Goal: Task Accomplishment & Management: Use online tool/utility

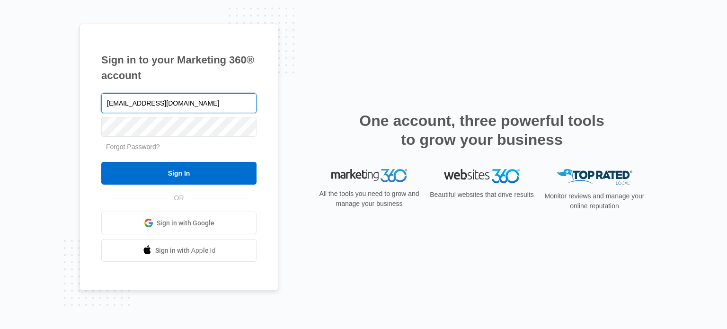
type input "[EMAIL_ADDRESS][DOMAIN_NAME]"
click at [101, 162] on input "Sign In" at bounding box center [178, 173] width 155 height 23
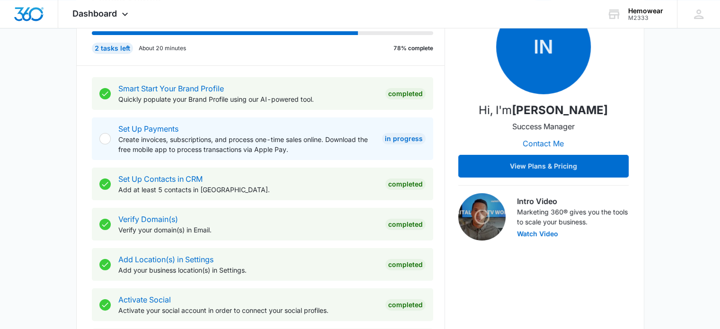
scroll to position [189, 0]
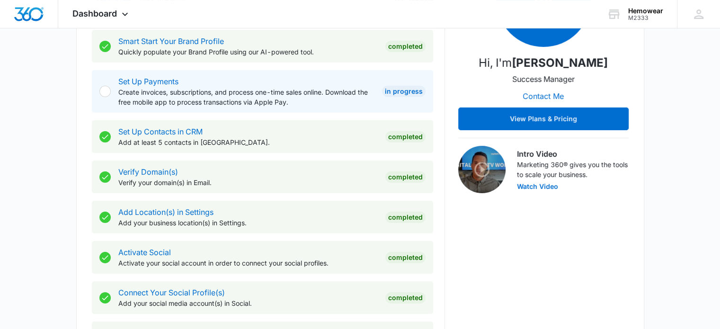
click at [399, 89] on div "In Progress" at bounding box center [404, 91] width 44 height 11
click at [130, 80] on link "Set Up Payments" at bounding box center [148, 81] width 60 height 9
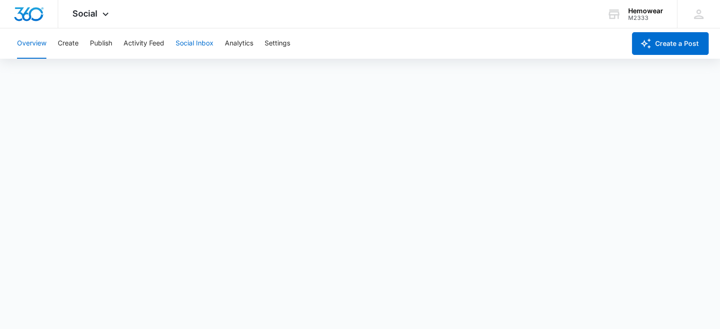
click at [193, 44] on button "Social Inbox" at bounding box center [195, 43] width 38 height 30
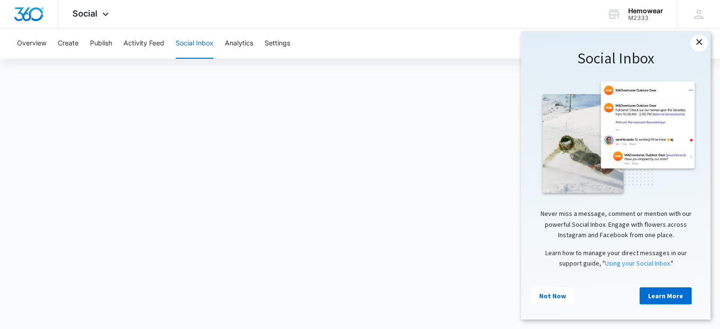
click at [701, 43] on link "×" at bounding box center [699, 43] width 17 height 17
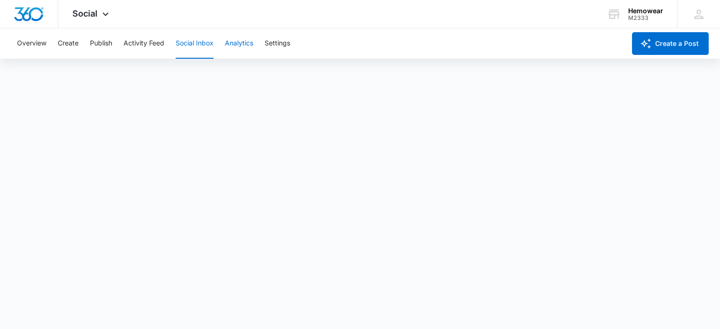
click at [241, 44] on button "Analytics" at bounding box center [239, 43] width 28 height 30
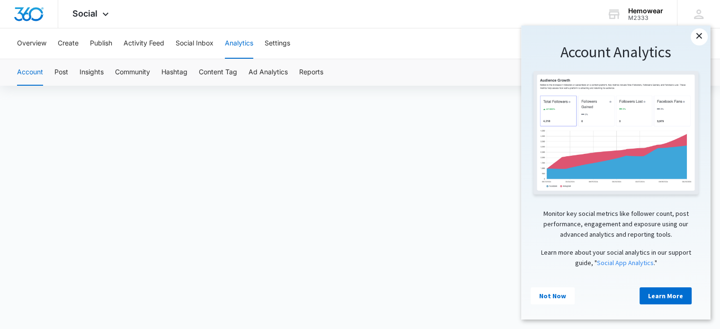
click at [701, 39] on link "×" at bounding box center [699, 36] width 17 height 17
